Goal: Transaction & Acquisition: Purchase product/service

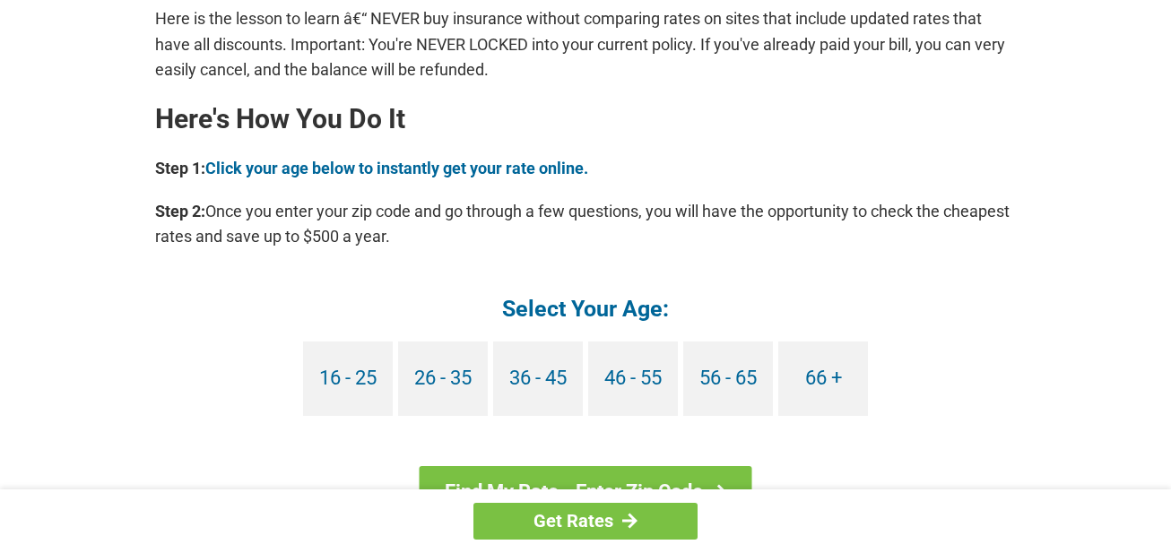
scroll to position [1551, 0]
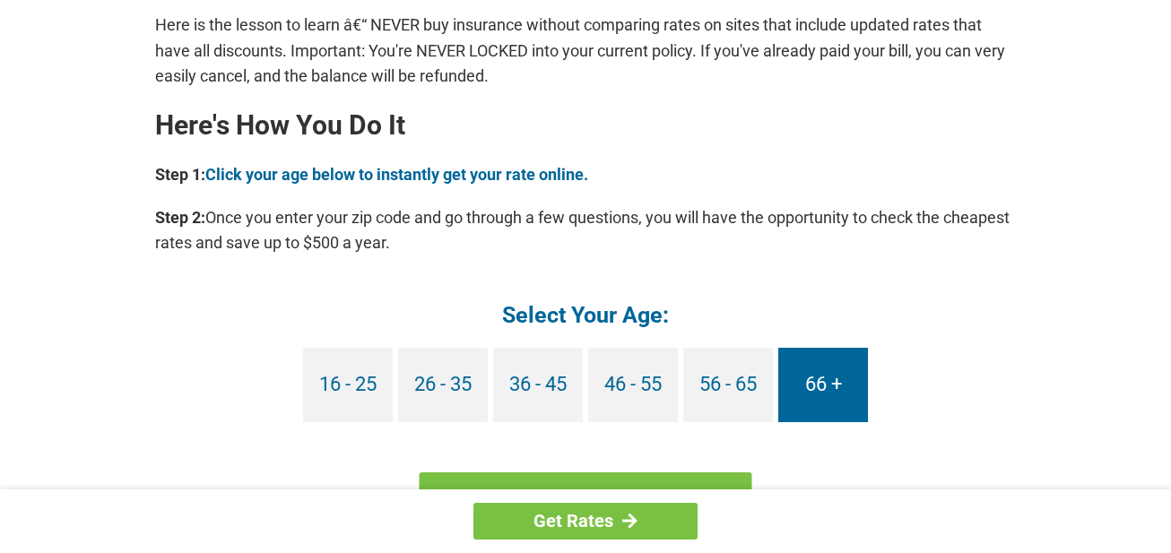
click at [830, 387] on link "66 +" at bounding box center [823, 385] width 90 height 74
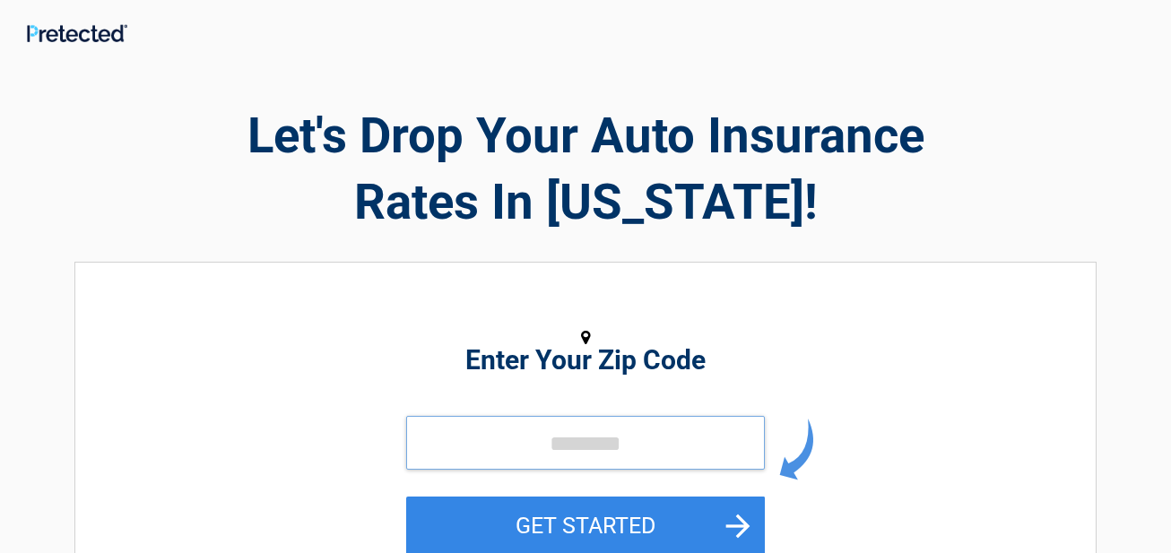
click at [708, 438] on input "tel" at bounding box center [585, 443] width 359 height 54
click at [573, 450] on input "tel" at bounding box center [585, 443] width 359 height 54
click at [613, 447] on input "tel" at bounding box center [585, 443] width 359 height 54
